Goal: Task Accomplishment & Management: Manage account settings

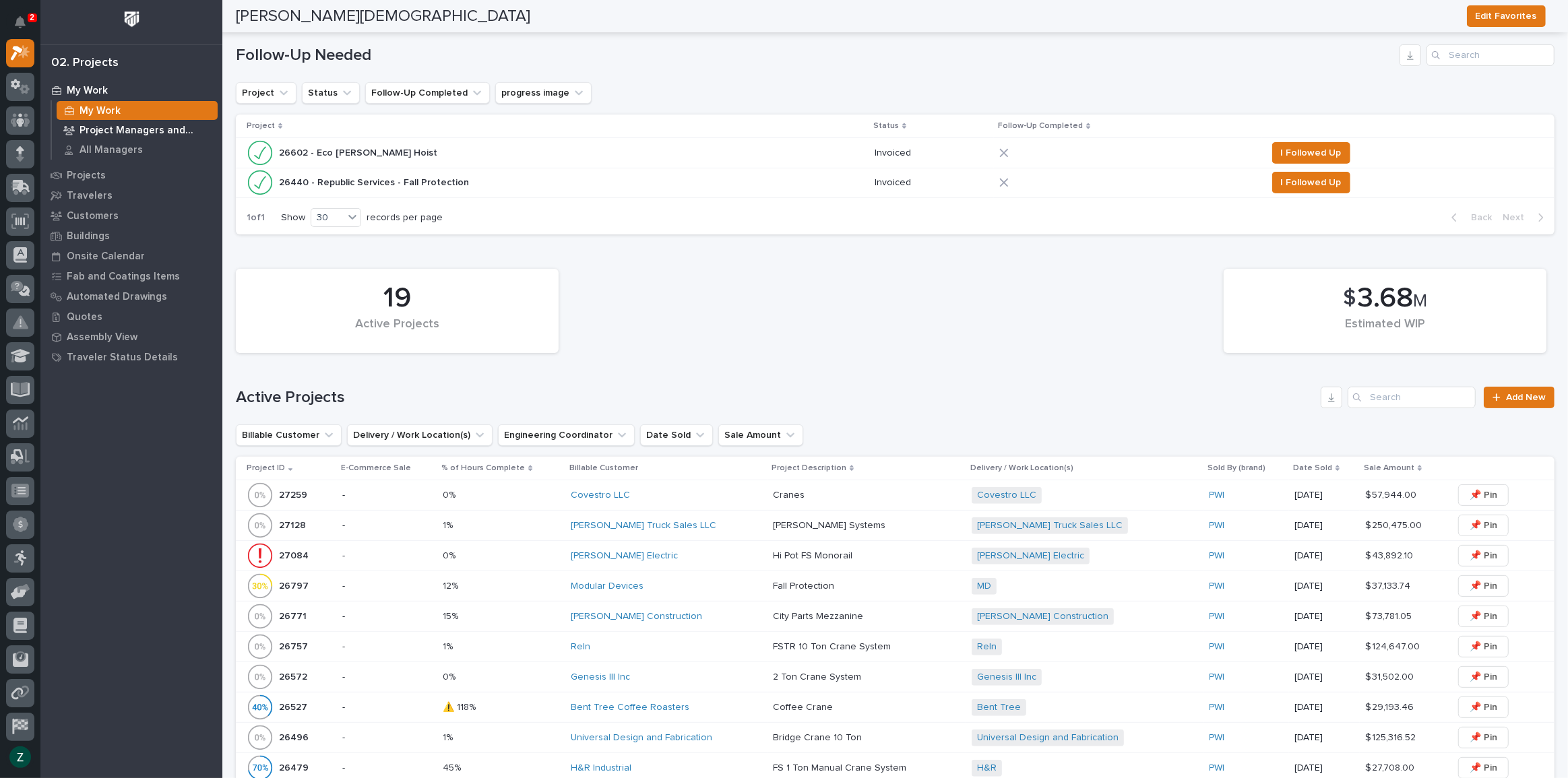
scroll to position [122, 0]
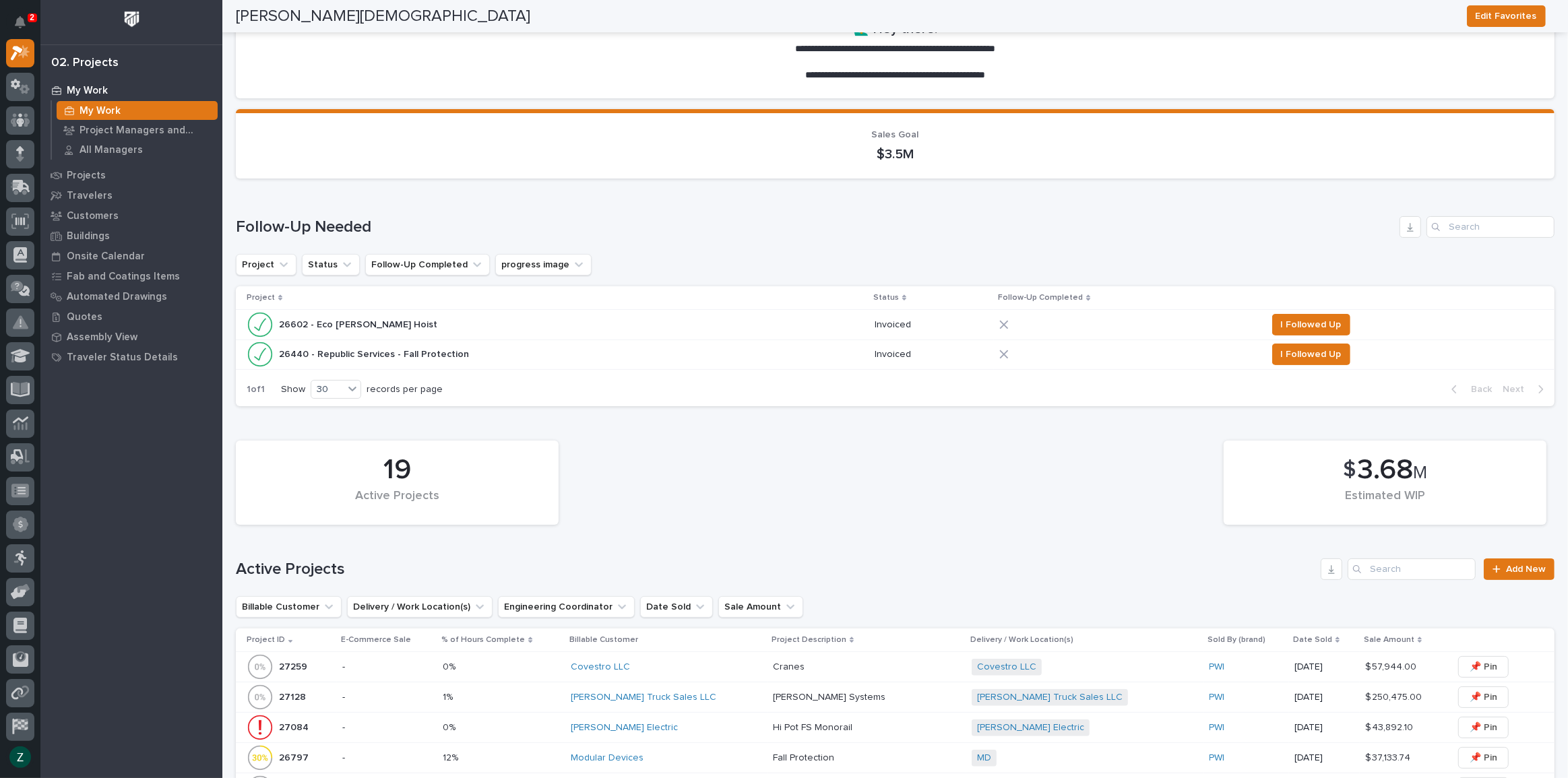
click at [73, 85] on p "My Work" at bounding box center [87, 91] width 41 height 12
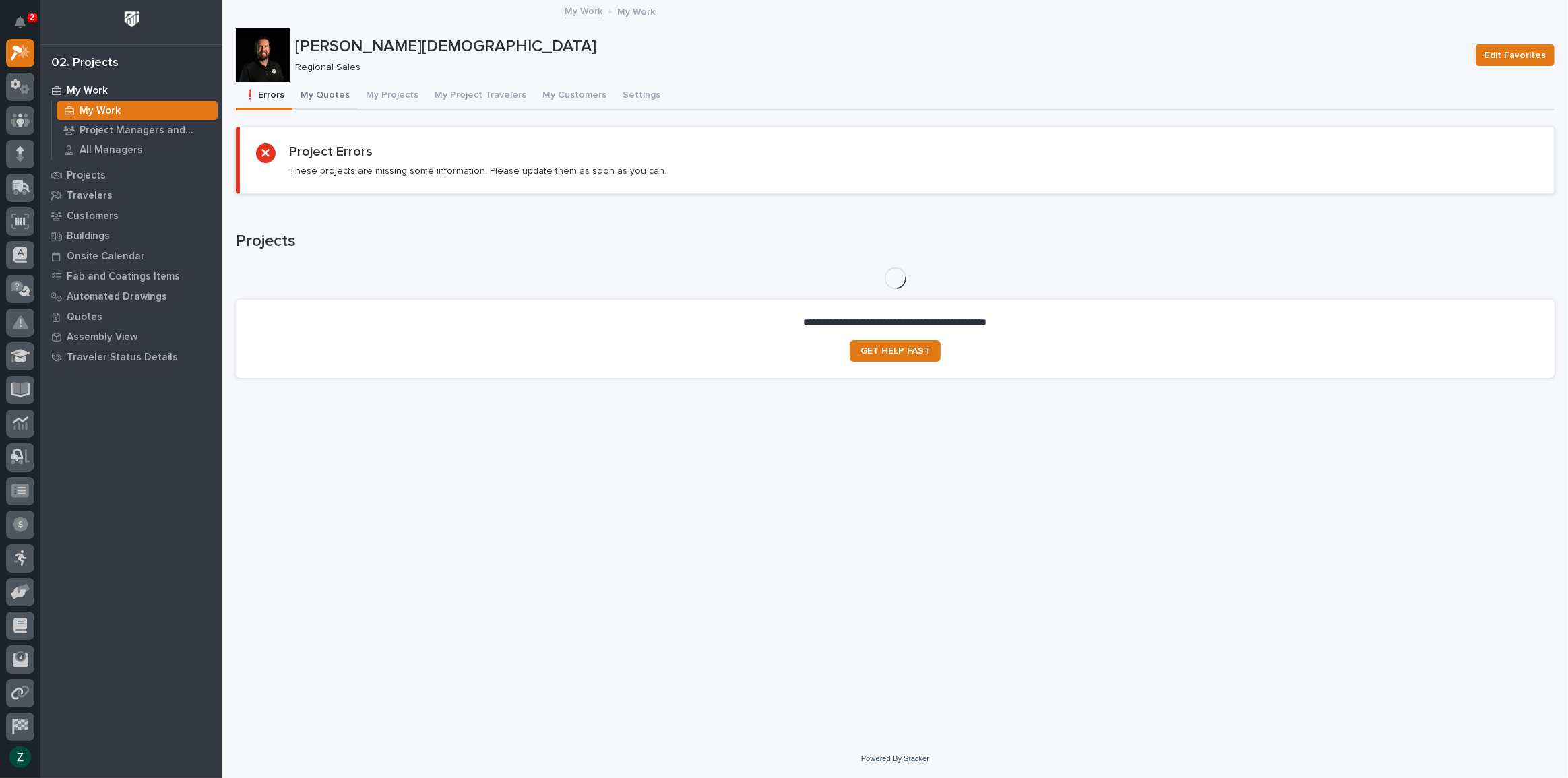
click at [312, 87] on button "My Quotes" at bounding box center [325, 96] width 65 height 28
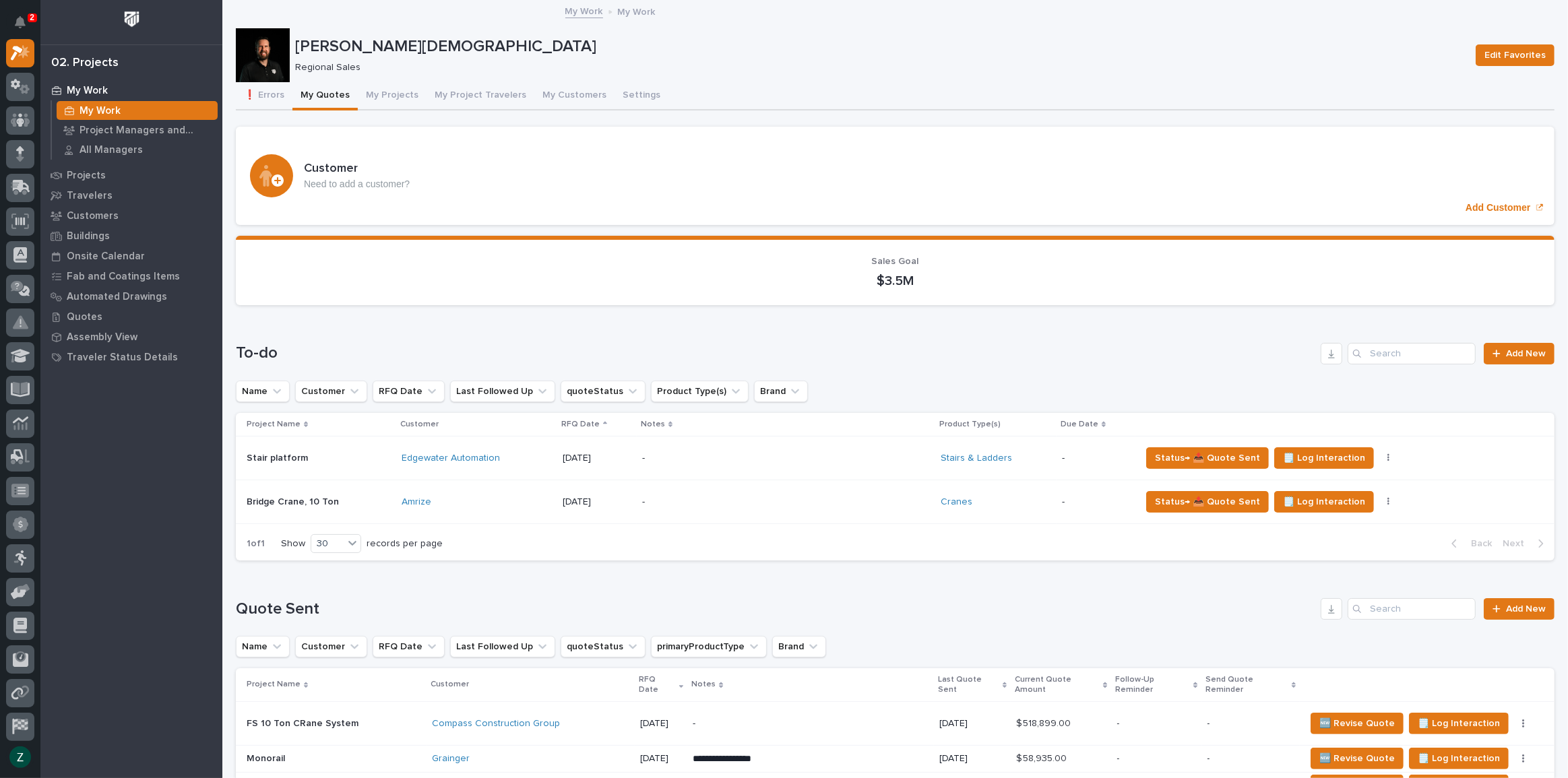
click at [760, 500] on p "-" at bounding box center [760, 502] width 236 height 11
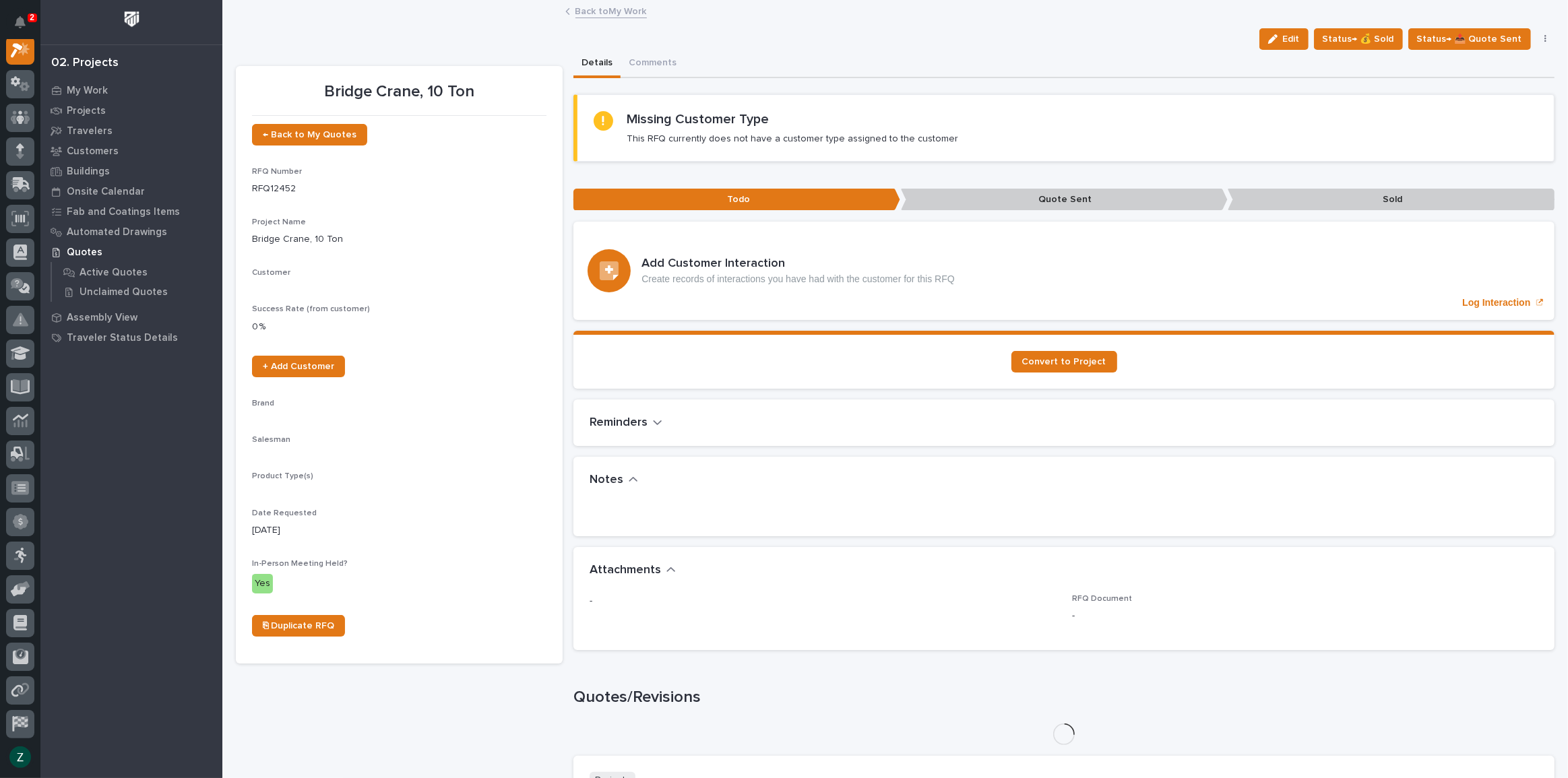
scroll to position [34, 0]
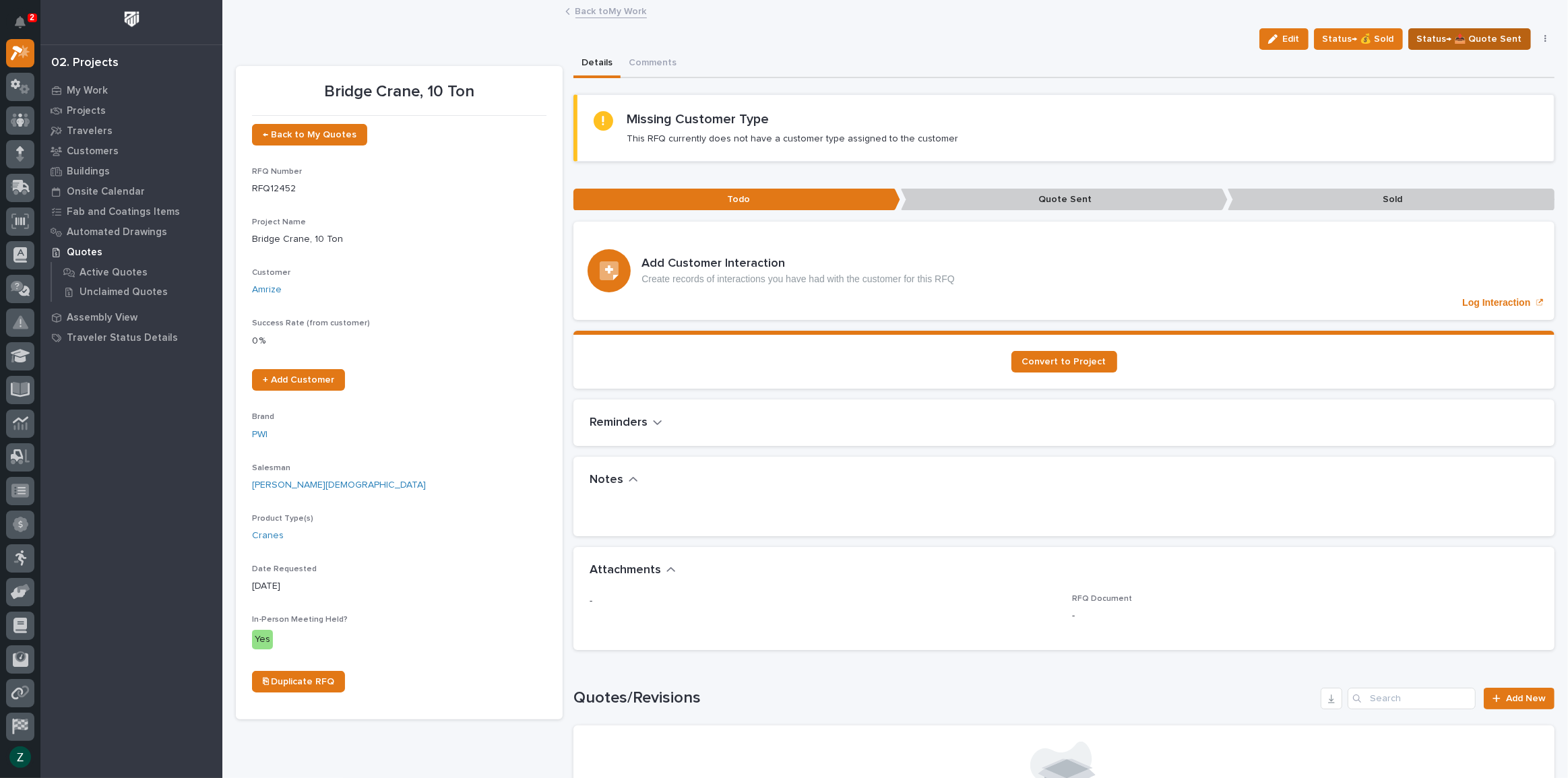
click at [1469, 40] on span "Status→ 📤 Quote Sent" at bounding box center [1469, 39] width 105 height 16
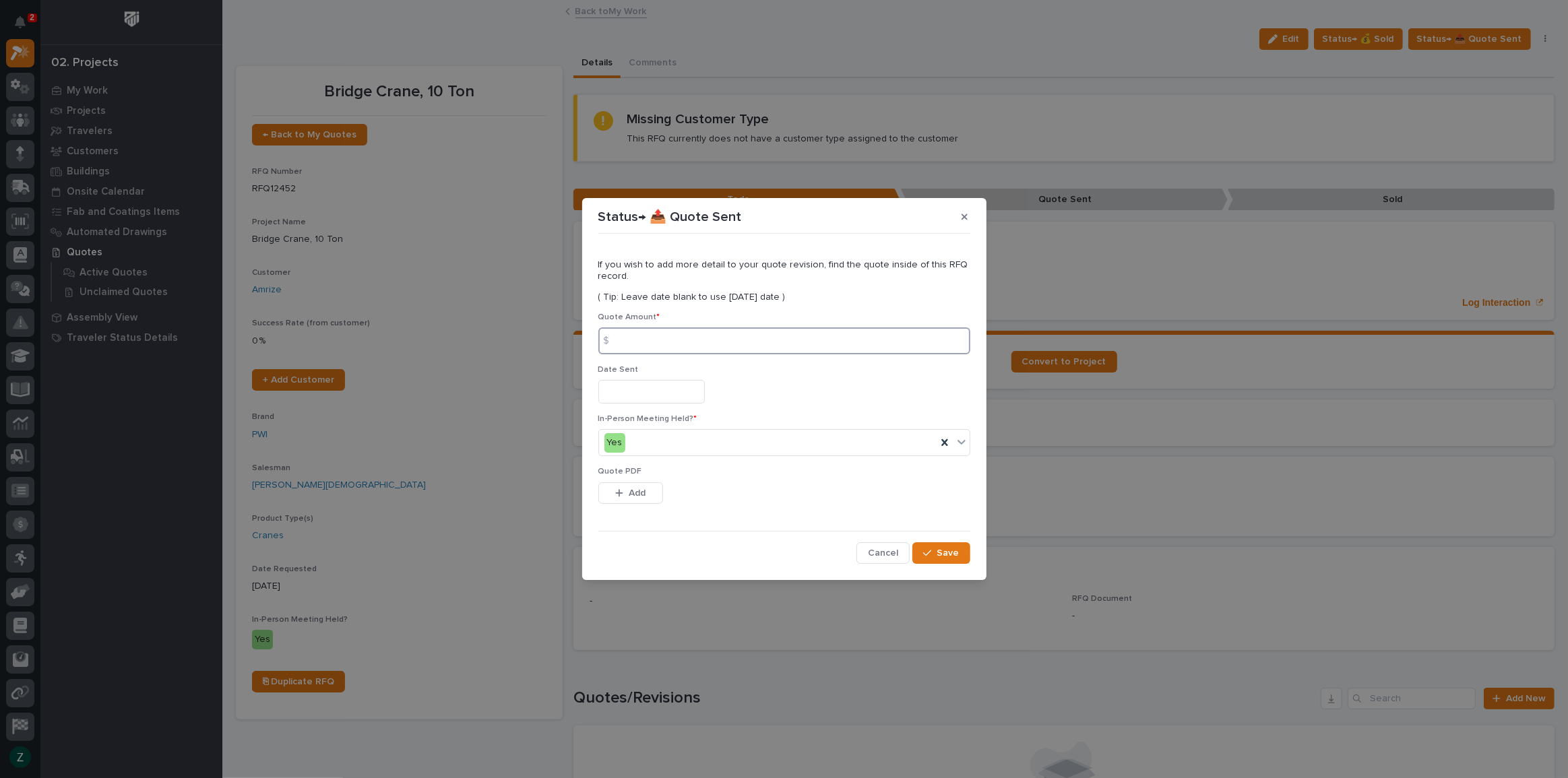
click at [763, 337] on input at bounding box center [784, 341] width 372 height 27
click at [763, 343] on input at bounding box center [784, 341] width 372 height 27
type input "64566"
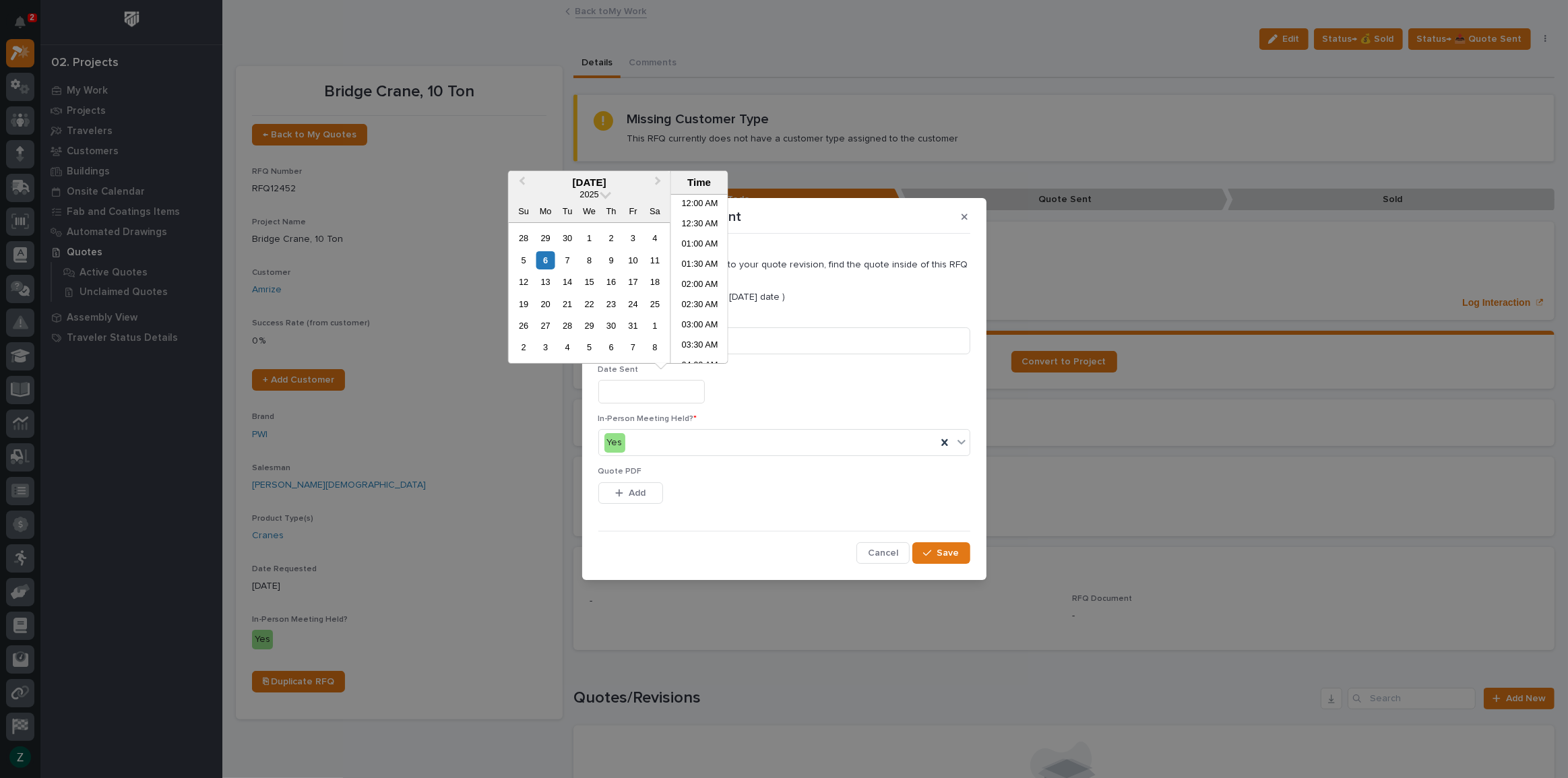
click at [684, 389] on input "text" at bounding box center [651, 391] width 106 height 23
click at [547, 263] on div "6" at bounding box center [546, 261] width 18 height 18
type input "**********"
click at [638, 485] on button "Add" at bounding box center [631, 493] width 65 height 22
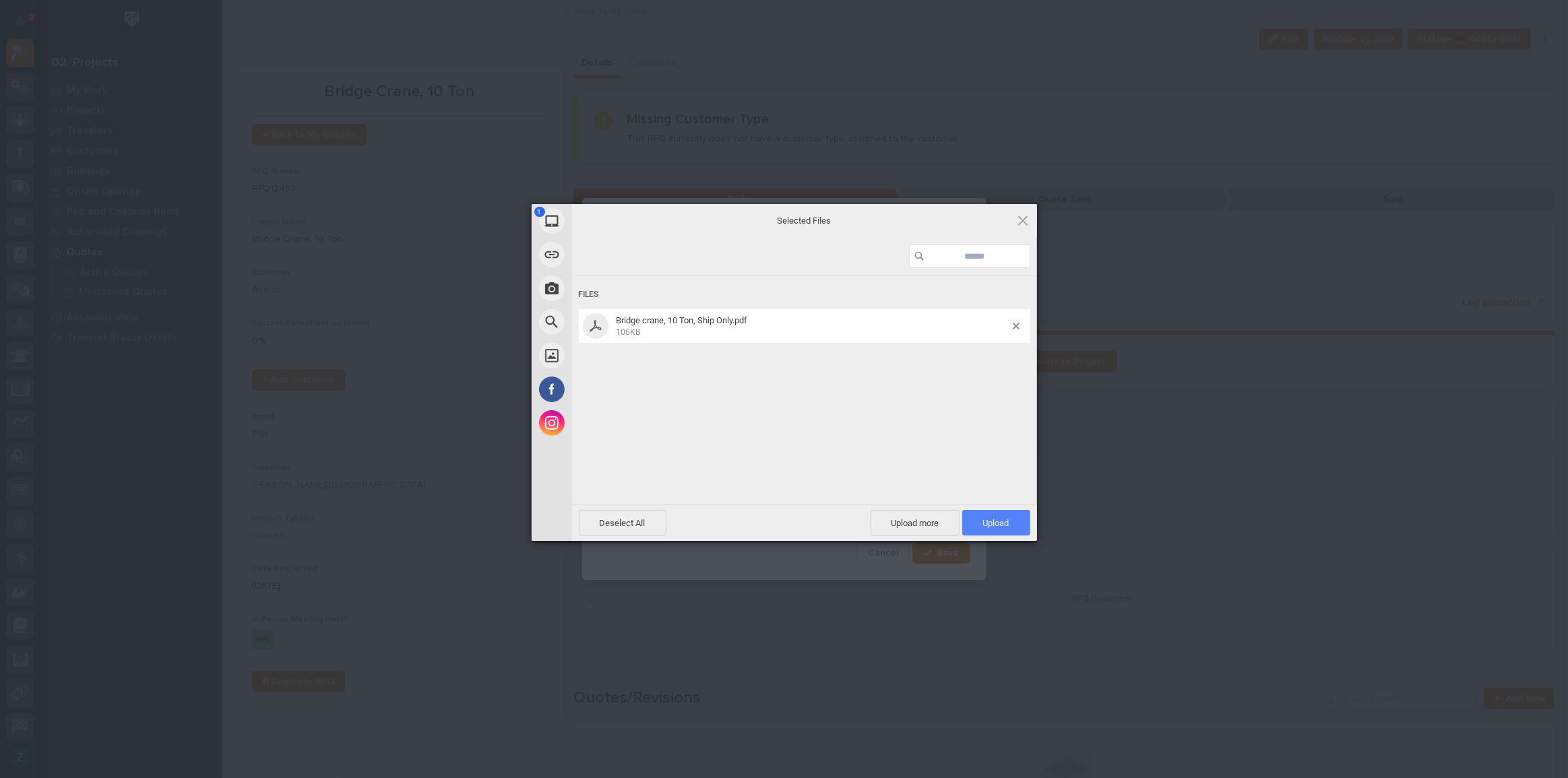
click at [991, 522] on span "Upload 1" at bounding box center [996, 523] width 26 height 10
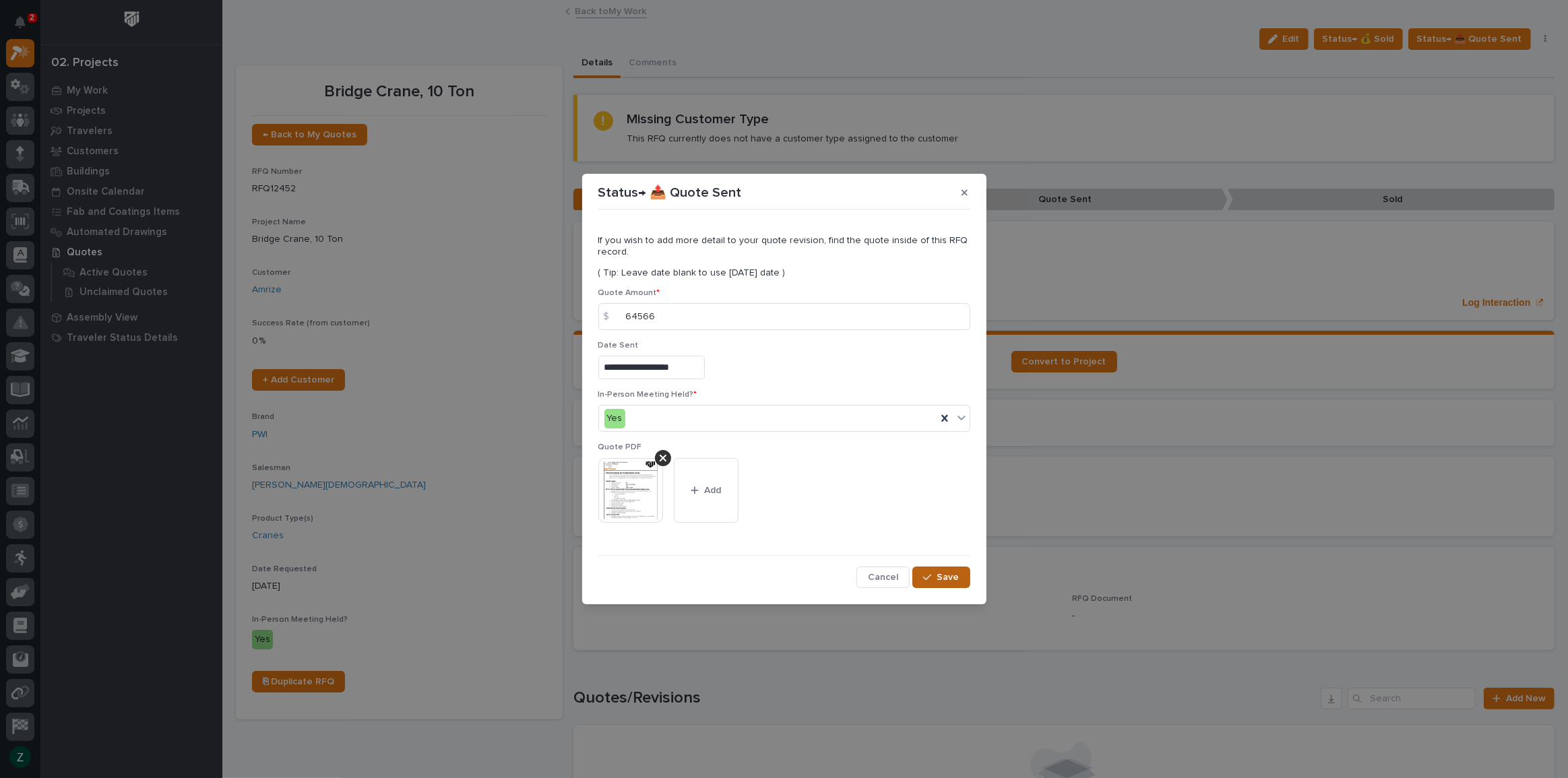
click at [938, 578] on span "Save" at bounding box center [948, 577] width 23 height 12
